Goal: Transaction & Acquisition: Purchase product/service

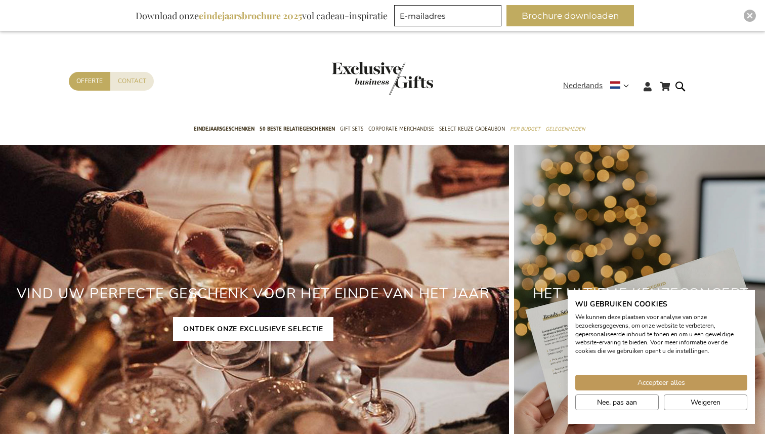
click at [291, 329] on link "ONTDEK ONZE EXCLUSIEVE SELECTIE" at bounding box center [253, 329] width 160 height 24
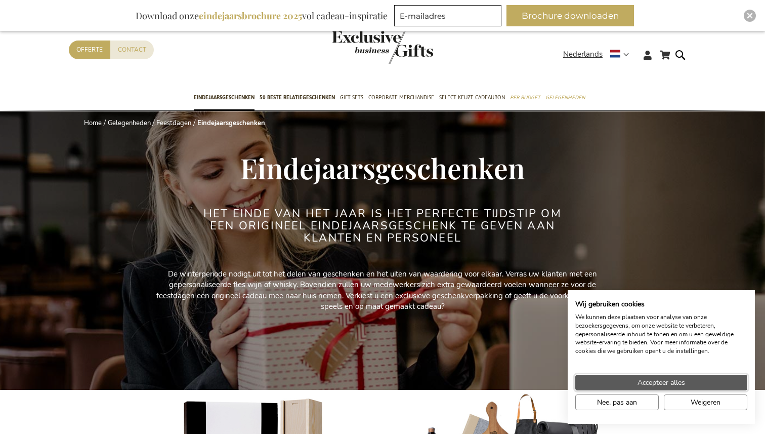
click at [637, 383] on span "Accepteer alles" at bounding box center [661, 382] width 48 height 11
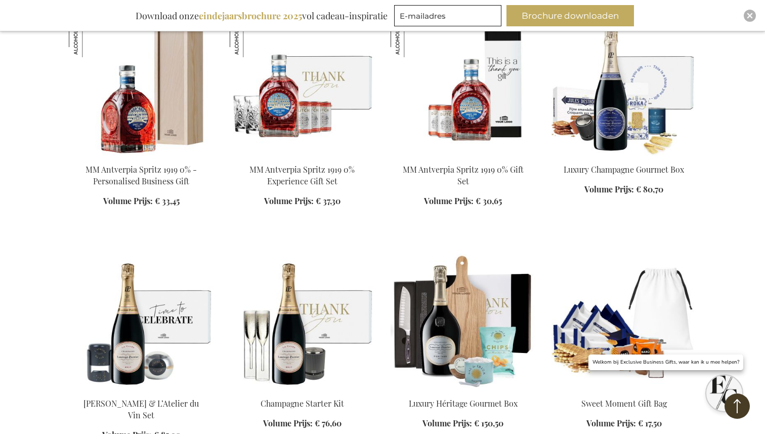
scroll to position [773, 0]
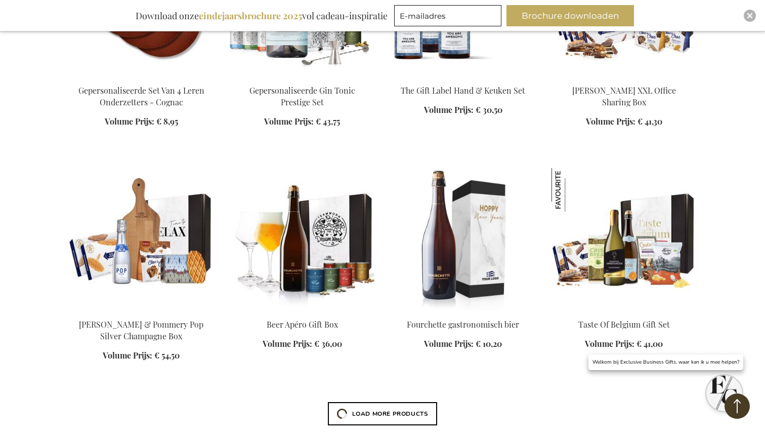
scroll to position [1868, 0]
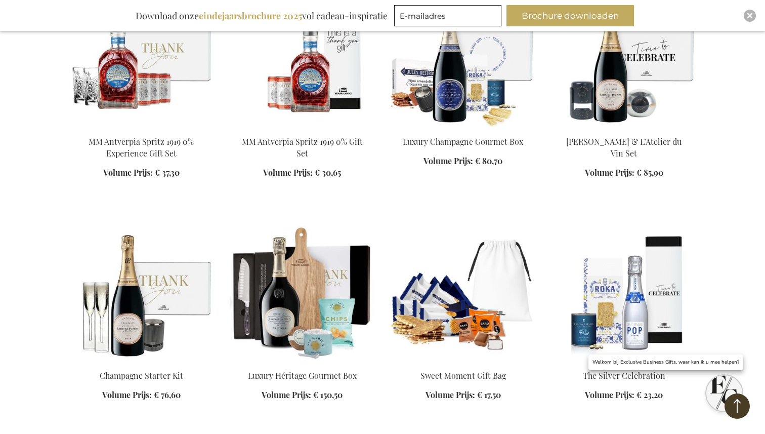
scroll to position [2551, 0]
